Goal: Task Accomplishment & Management: Manage account settings

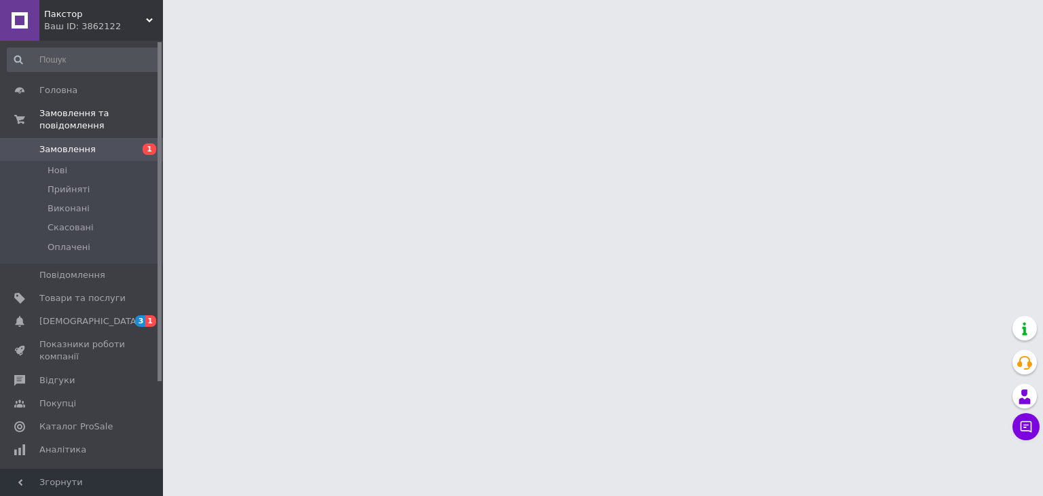
click at [79, 145] on link "Замовлення 1" at bounding box center [83, 149] width 167 height 23
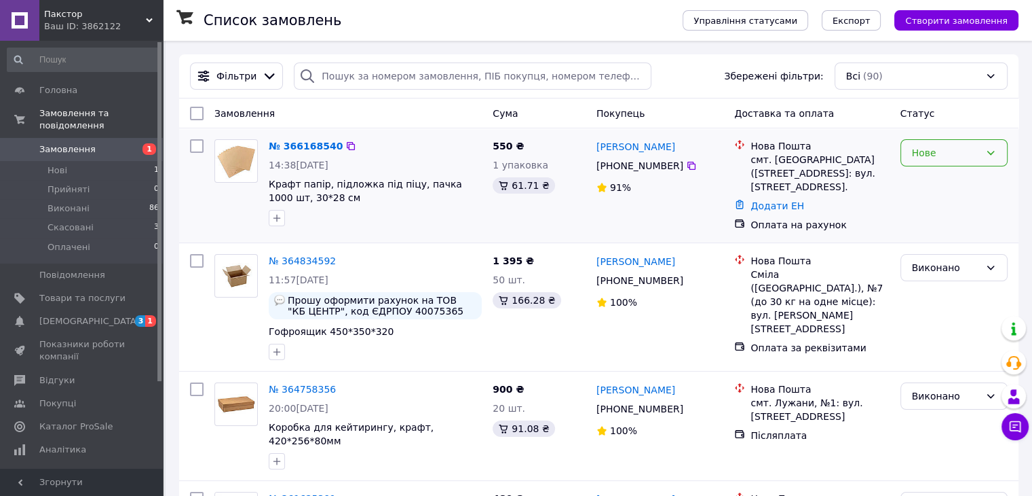
click at [992, 157] on icon at bounding box center [991, 152] width 11 height 11
click at [938, 184] on li "Прийнято" at bounding box center [954, 182] width 106 height 24
click at [88, 315] on span "[DEMOGRAPHIC_DATA]" at bounding box center [82, 321] width 86 height 12
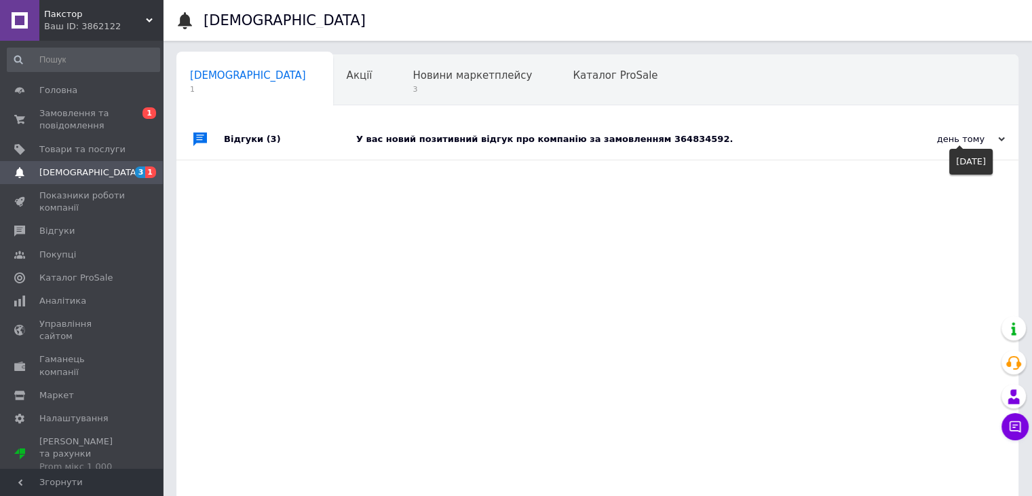
click at [1001, 138] on icon at bounding box center [1002, 139] width 7 height 7
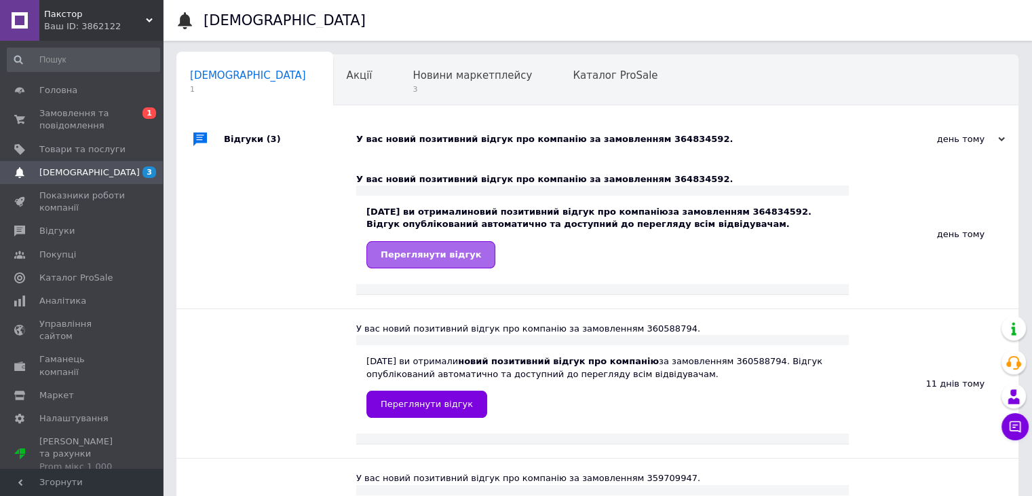
click at [428, 249] on span "Переглянути відгук" at bounding box center [431, 254] width 100 height 10
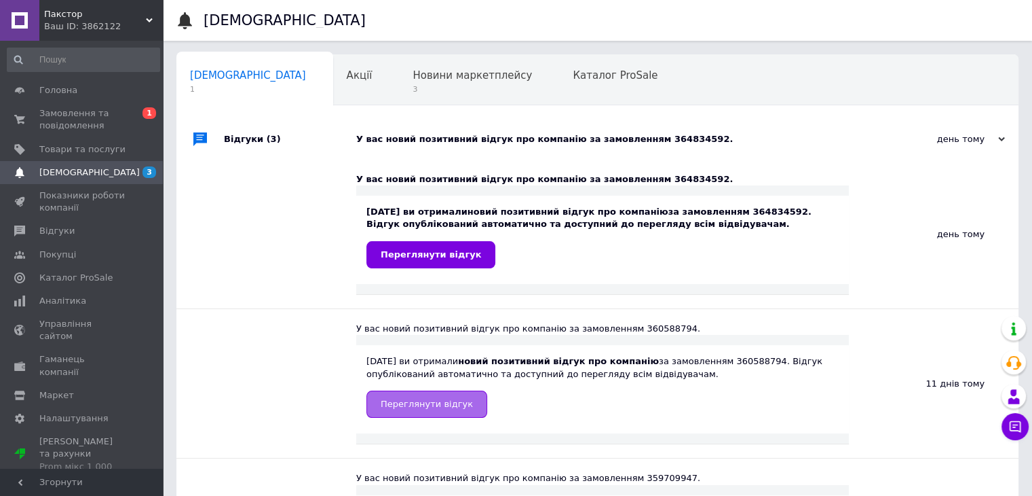
click at [432, 413] on link "Переглянути відгук" at bounding box center [427, 403] width 121 height 27
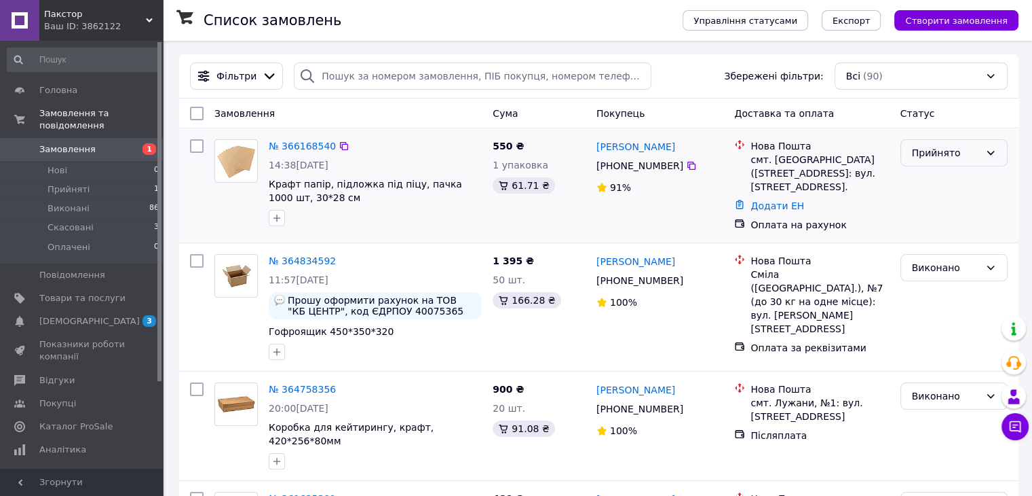
click at [993, 149] on icon at bounding box center [991, 152] width 11 height 11
click at [951, 185] on li "Виконано" at bounding box center [954, 182] width 106 height 24
